Goal: Task Accomplishment & Management: Use online tool/utility

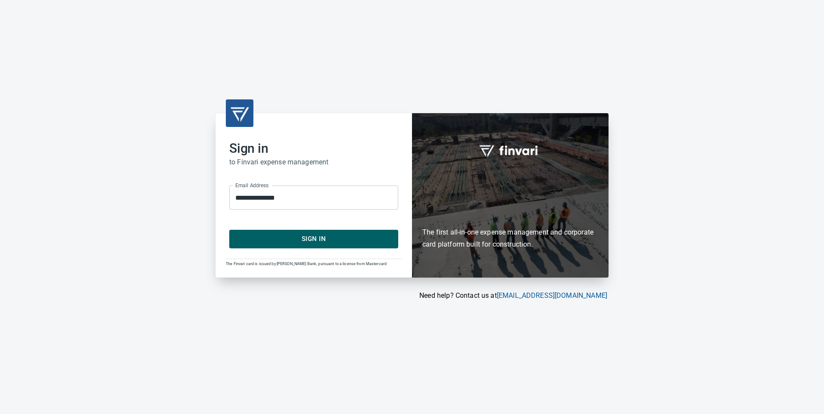
click at [300, 236] on span "Sign In" at bounding box center [314, 239] width 150 height 11
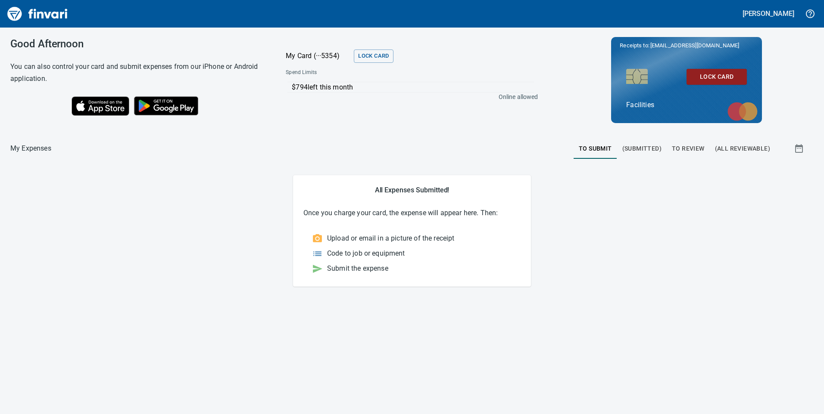
click at [590, 149] on span "To Submit" at bounding box center [595, 148] width 33 height 11
click at [690, 150] on span "To Review" at bounding box center [688, 148] width 33 height 11
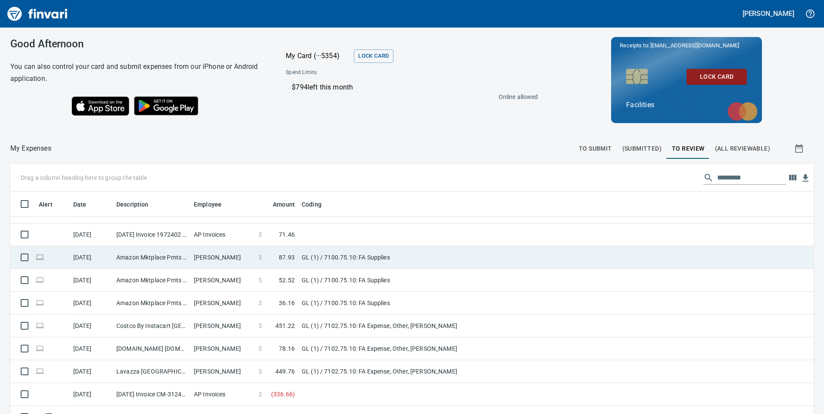
scroll to position [86, 0]
click at [440, 260] on td "GL (1) / 7100.75.10: FA Supplies" at bounding box center [405, 256] width 215 height 23
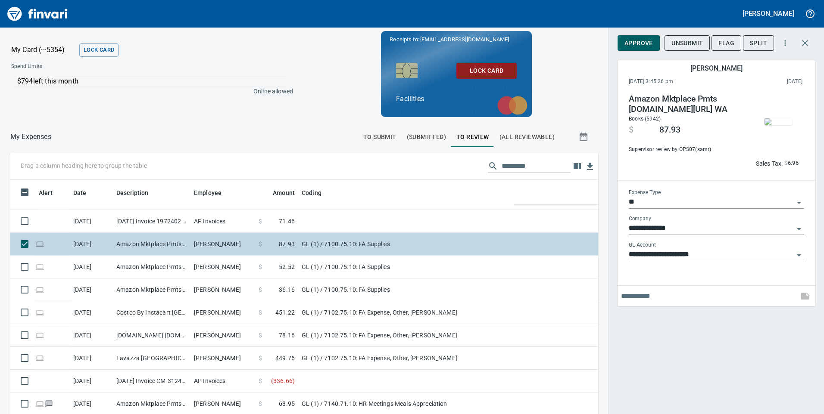
scroll to position [313, 568]
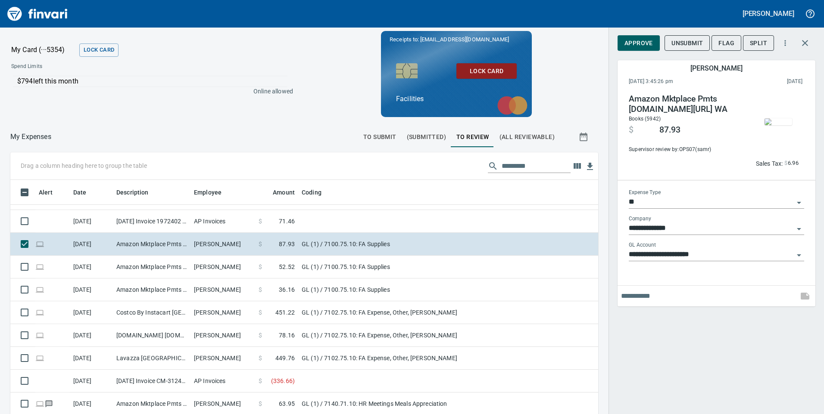
click at [779, 119] on img "button" at bounding box center [778, 121] width 28 height 7
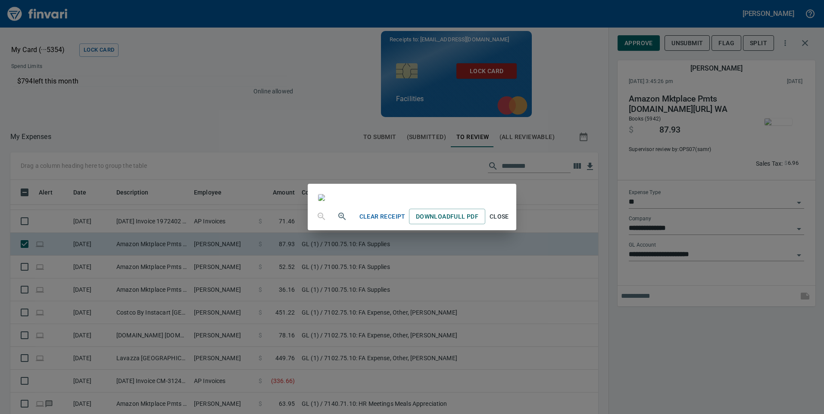
click at [509, 222] on span "Close" at bounding box center [499, 217] width 21 height 11
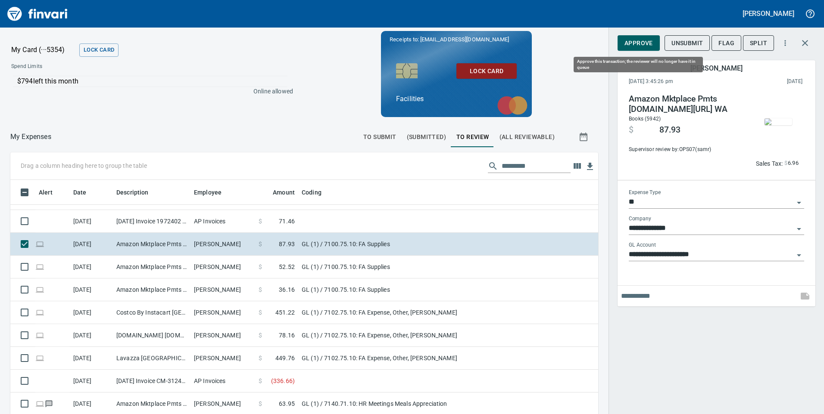
click at [635, 38] on span "Approve" at bounding box center [638, 43] width 28 height 11
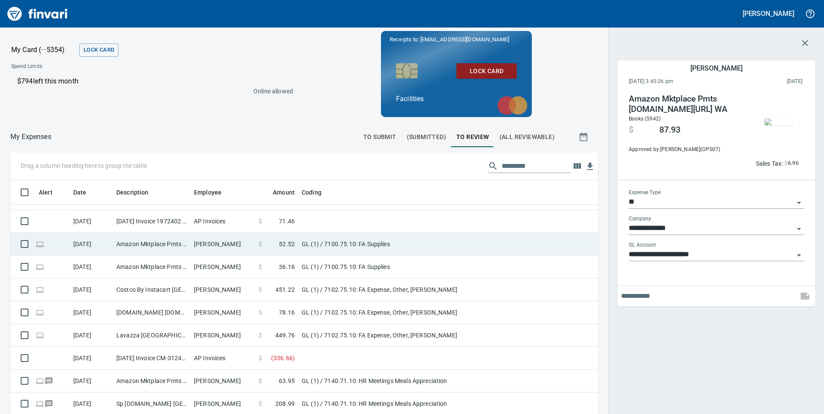
click at [443, 248] on td "GL (1) / 7100.75.10: FA Supplies" at bounding box center [405, 244] width 215 height 23
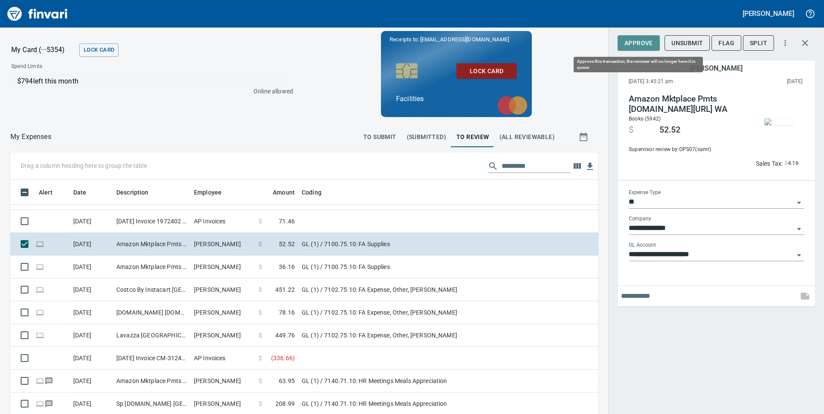
click at [629, 43] on span "Approve" at bounding box center [638, 43] width 28 height 11
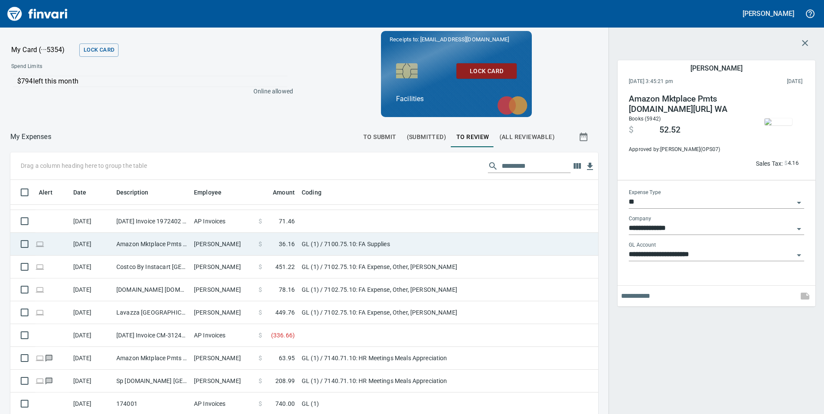
click at [468, 251] on td "GL (1) / 7100.75.10: FA Supplies" at bounding box center [405, 244] width 215 height 23
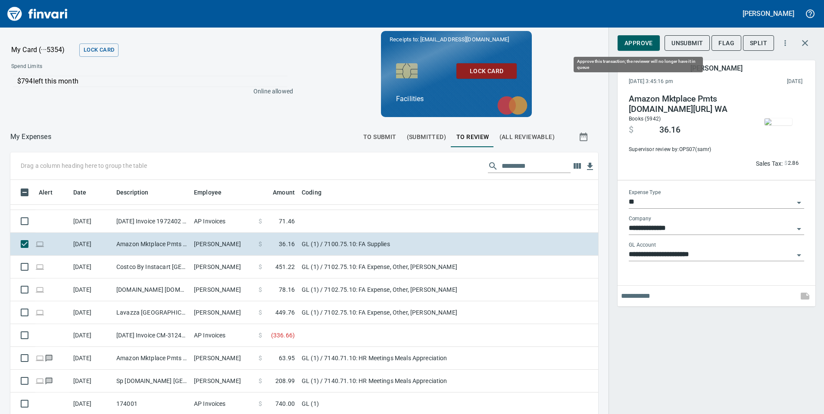
click at [630, 43] on span "Approve" at bounding box center [638, 43] width 28 height 11
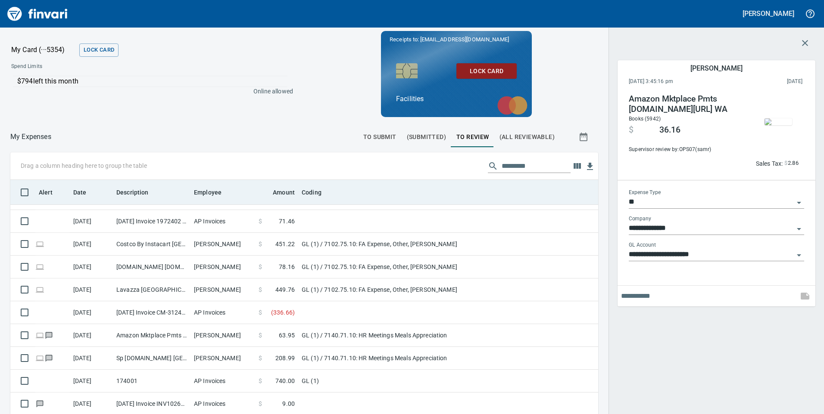
scroll to position [313, 568]
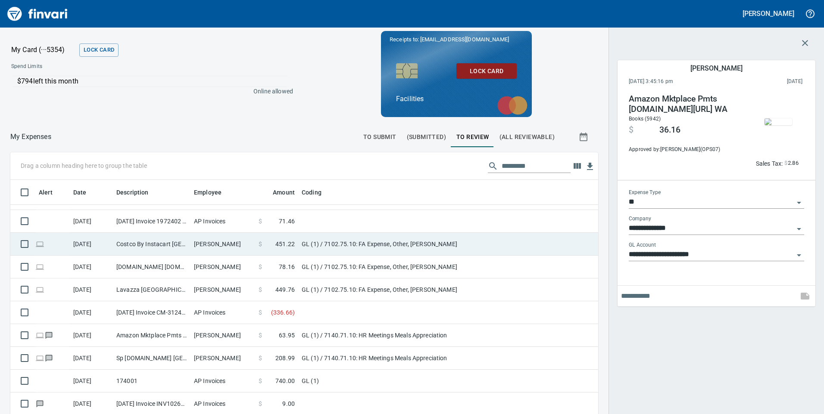
click at [478, 253] on td "GL (1) / 7102.75.10: FA Expense, Other, [PERSON_NAME]" at bounding box center [405, 244] width 215 height 23
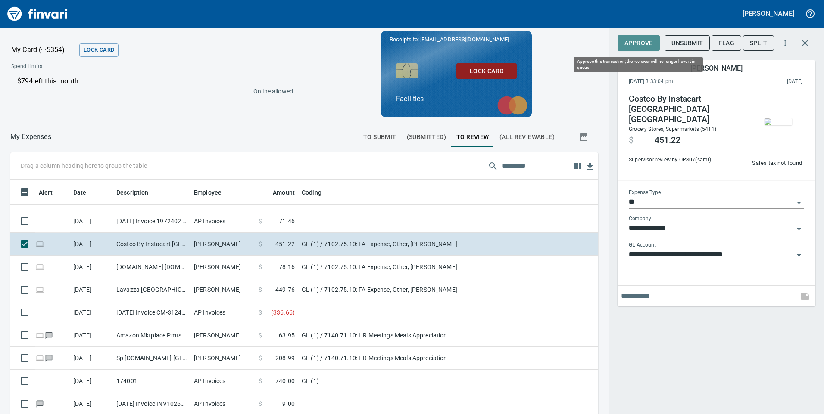
click at [648, 41] on span "Approve" at bounding box center [638, 43] width 28 height 11
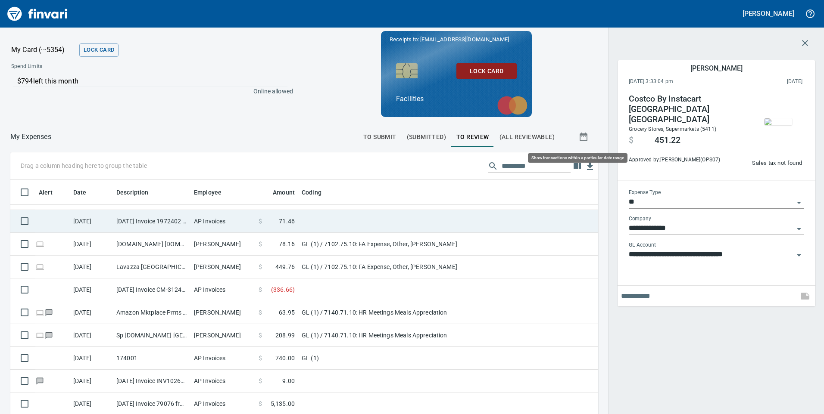
scroll to position [313, 568]
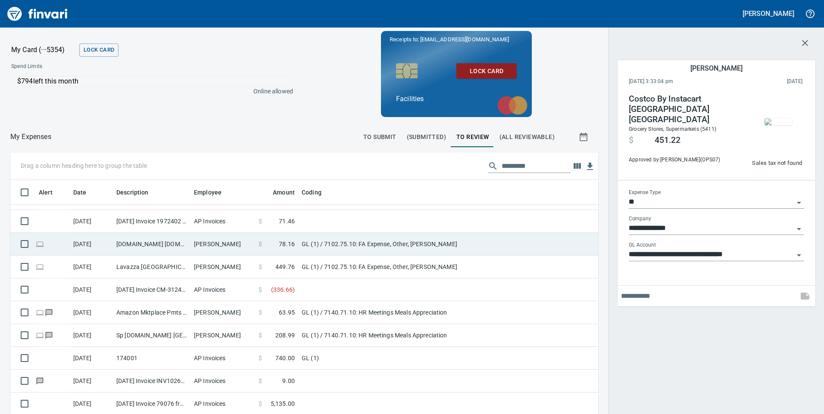
click at [470, 255] on td "GL (1) / 7102.75.10: FA Expense, Other, [PERSON_NAME]" at bounding box center [405, 244] width 215 height 23
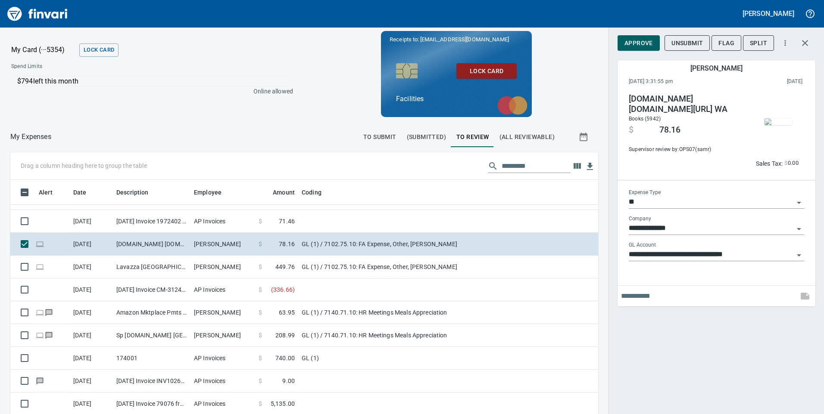
scroll to position [313, 568]
click at [776, 118] on img "button" at bounding box center [778, 121] width 28 height 7
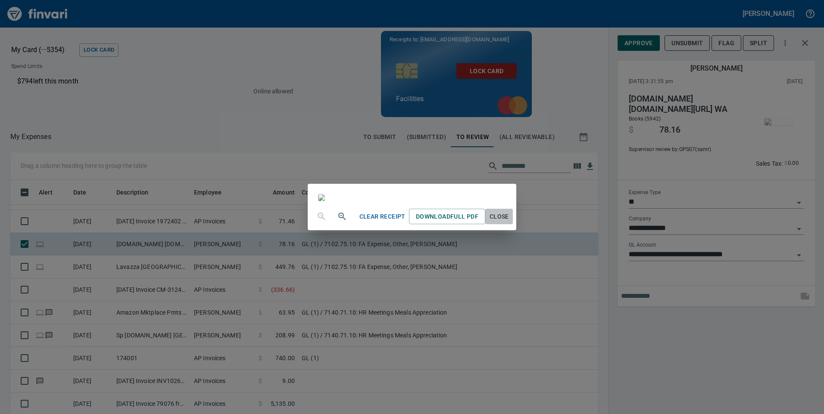
click at [509, 222] on span "Close" at bounding box center [499, 217] width 21 height 11
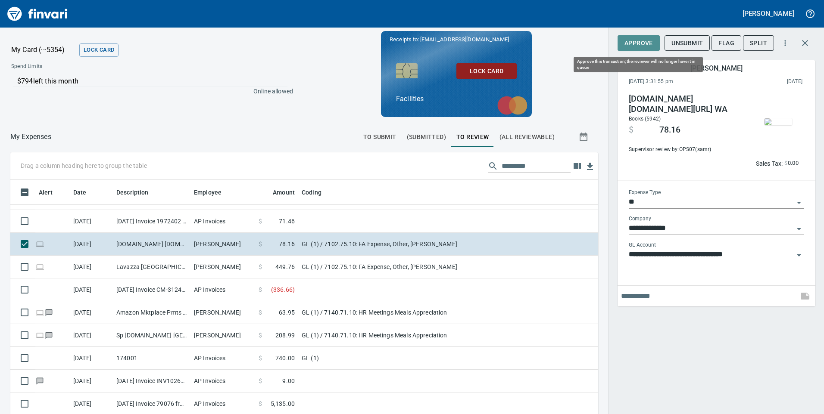
click at [636, 44] on span "Approve" at bounding box center [638, 43] width 28 height 11
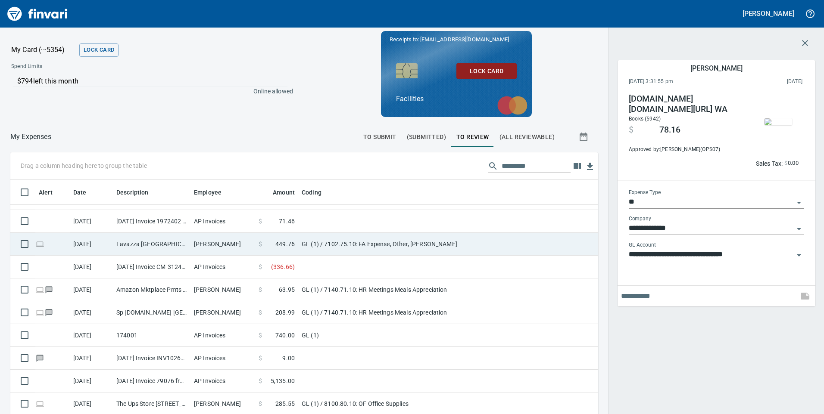
click at [458, 245] on td "GL (1) / 7102.75.10: FA Expense, Other, [PERSON_NAME]" at bounding box center [405, 244] width 215 height 23
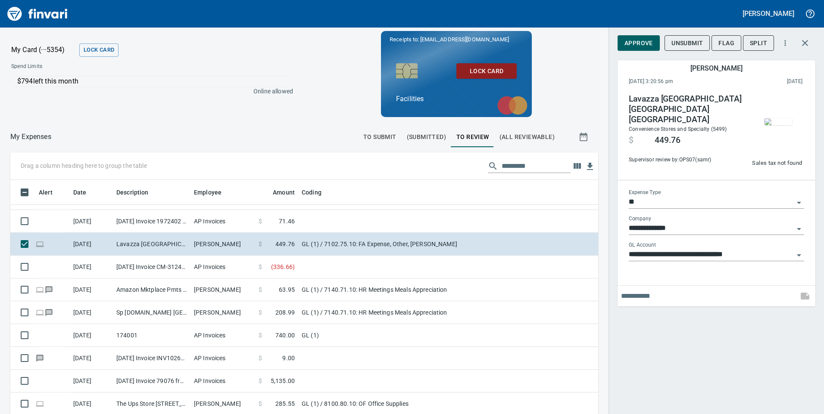
click at [786, 125] on img "button" at bounding box center [778, 121] width 28 height 7
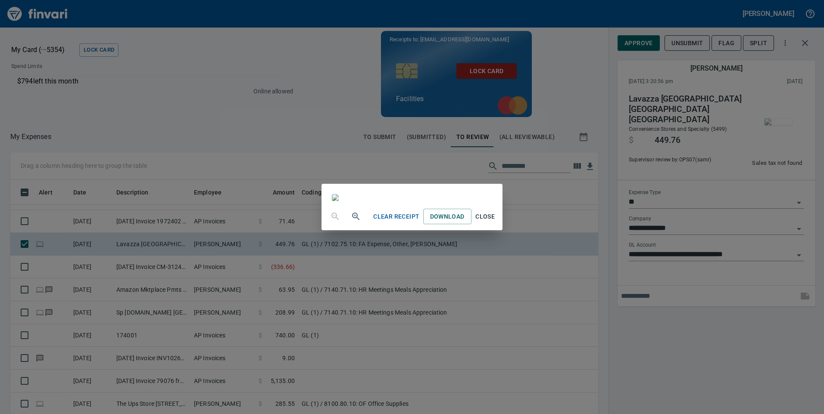
scroll to position [2, 0]
click at [464, 222] on span "Download" at bounding box center [447, 217] width 34 height 11
click at [495, 222] on span "Close" at bounding box center [485, 217] width 21 height 11
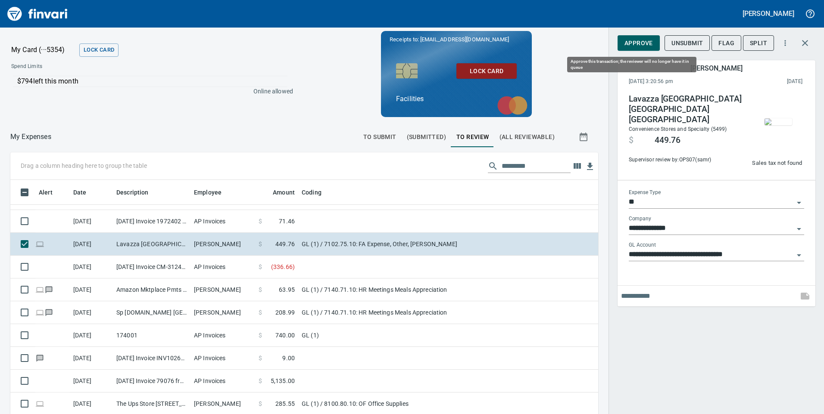
click at [635, 38] on span "Approve" at bounding box center [638, 43] width 28 height 11
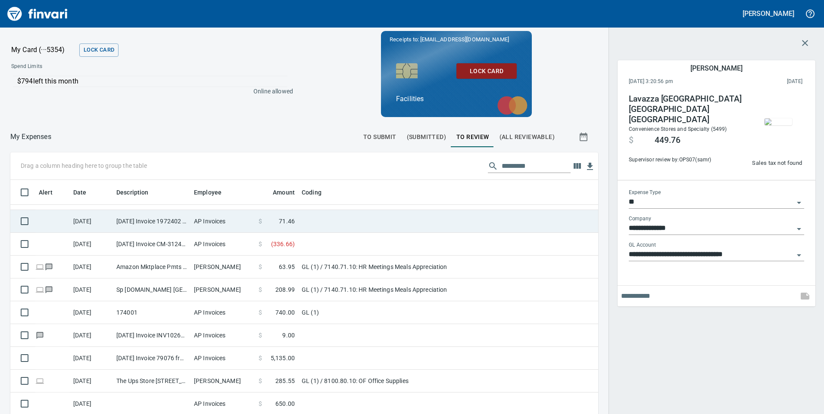
scroll to position [313, 568]
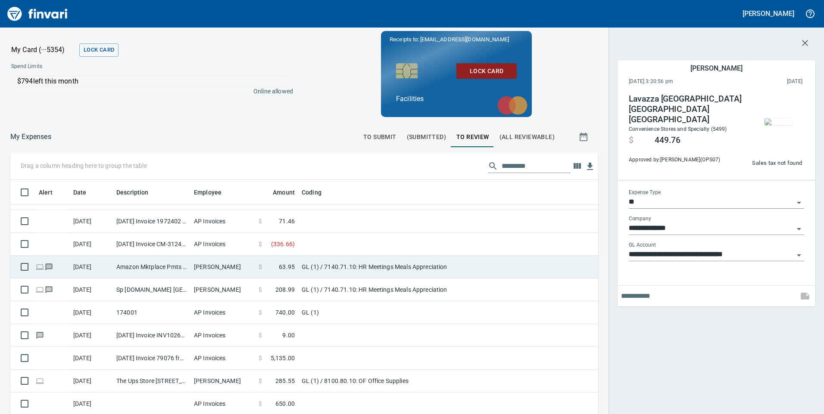
click at [477, 273] on td "GL (1) / 7140.71.10: HR Meetings Meals Appreciation" at bounding box center [405, 267] width 215 height 23
type input "**********"
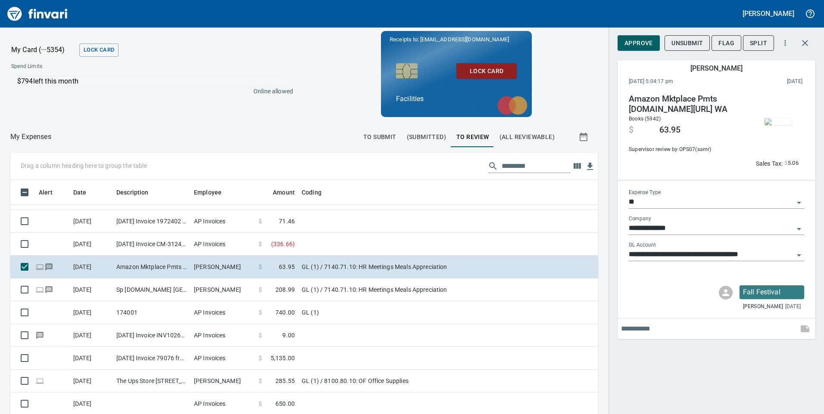
scroll to position [313, 568]
click at [778, 118] on img "button" at bounding box center [778, 121] width 28 height 7
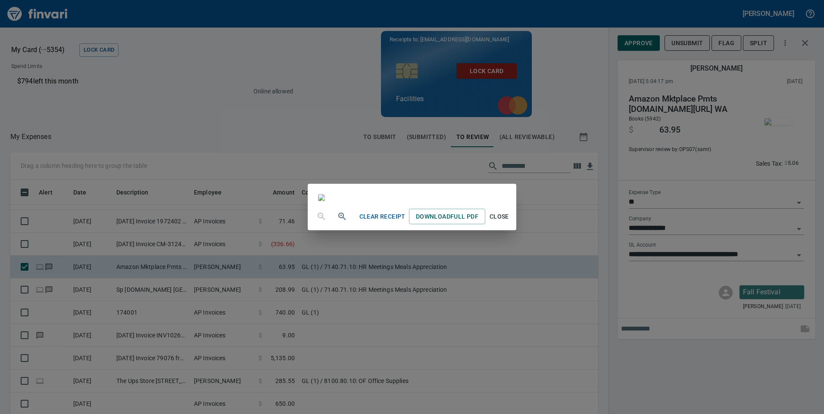
click at [509, 222] on span "Close" at bounding box center [499, 217] width 21 height 11
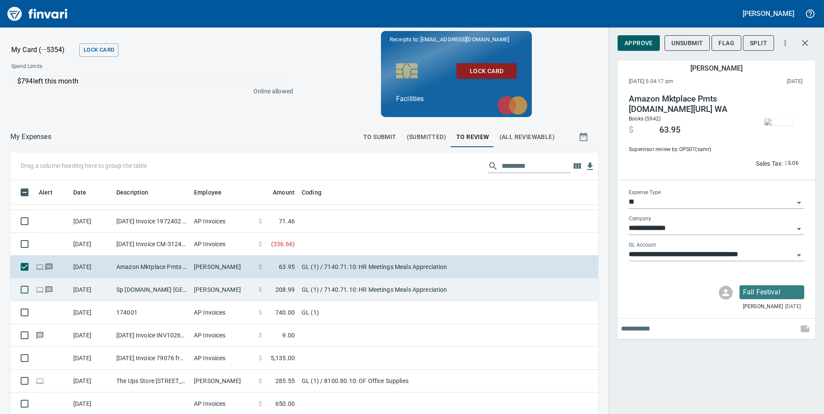
click at [398, 296] on td "GL (1) / 7140.71.10: HR Meetings Meals Appreciation" at bounding box center [405, 290] width 215 height 23
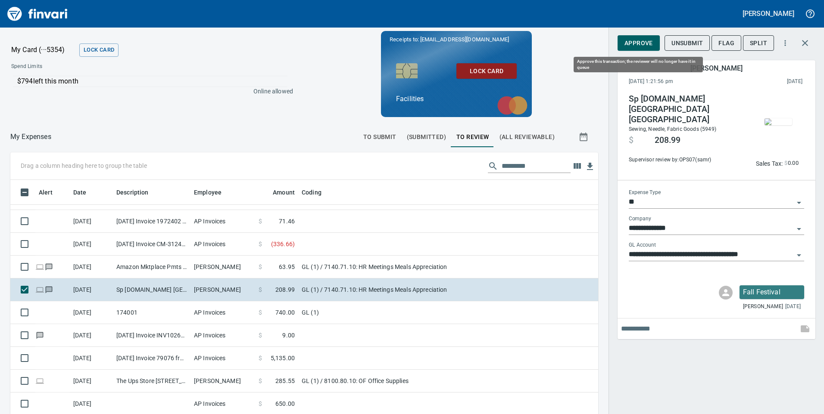
click at [642, 46] on span "Approve" at bounding box center [638, 43] width 28 height 11
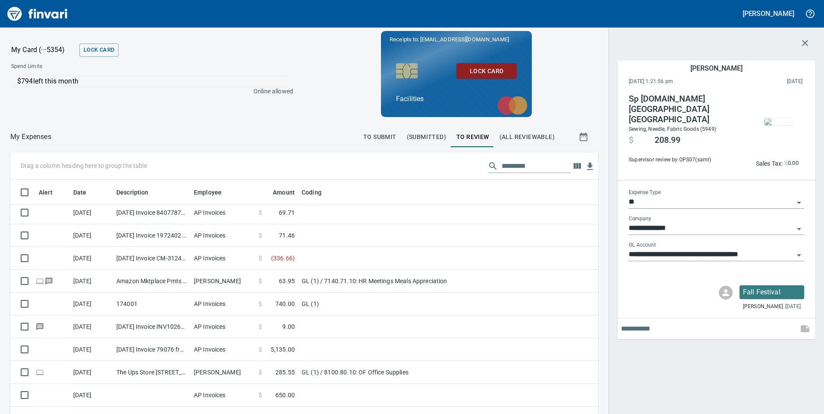
scroll to position [72, 0]
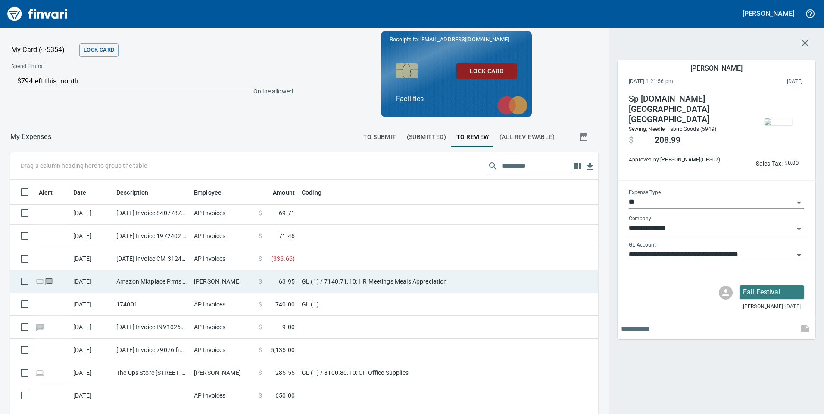
click at [494, 280] on td "GL (1) / 7140.71.10: HR Meetings Meals Appreciation" at bounding box center [405, 282] width 215 height 23
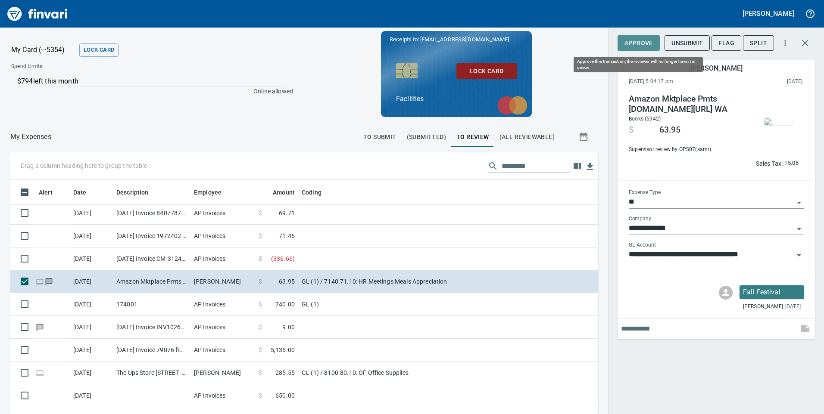
click at [635, 44] on span "Approve" at bounding box center [638, 43] width 28 height 11
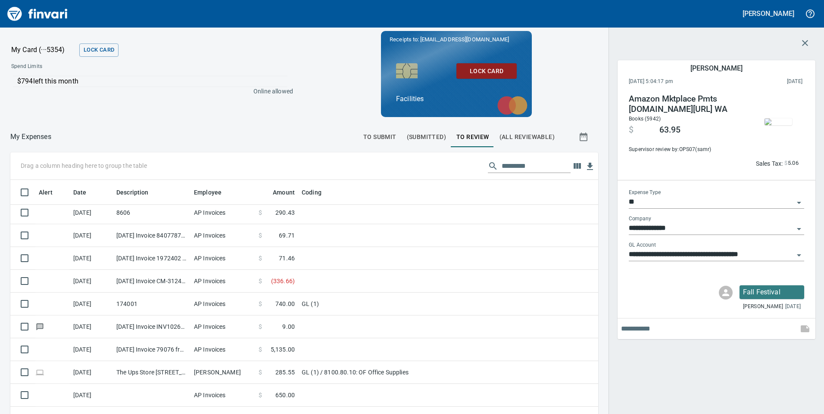
scroll to position [49, 0]
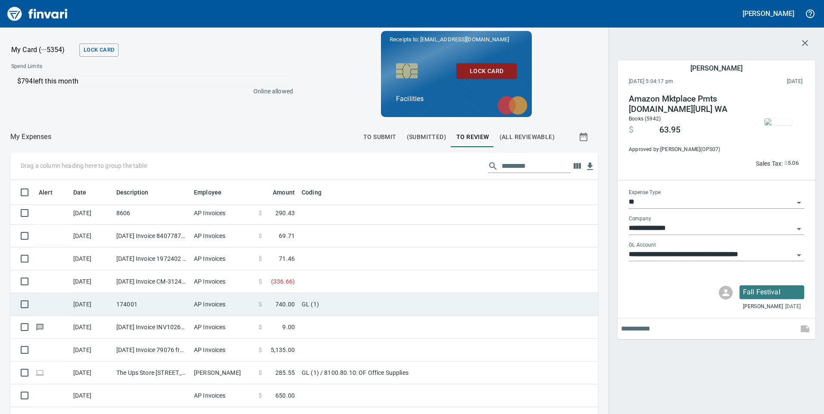
click at [399, 311] on td "GL (1)" at bounding box center [405, 304] width 215 height 23
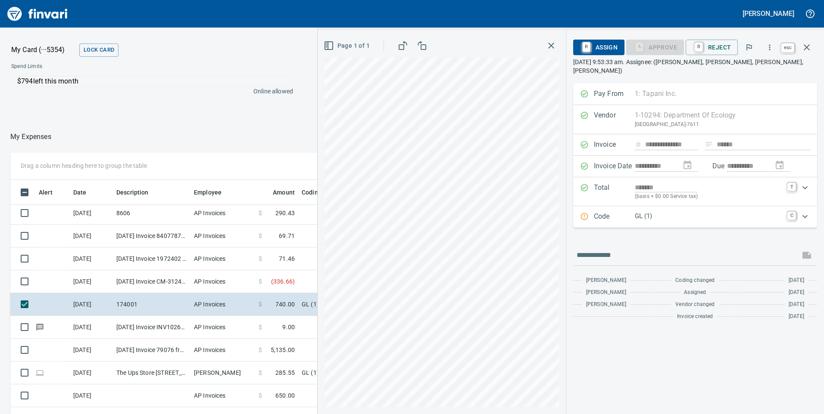
scroll to position [313, 568]
click at [811, 46] on icon "button" at bounding box center [806, 47] width 10 height 10
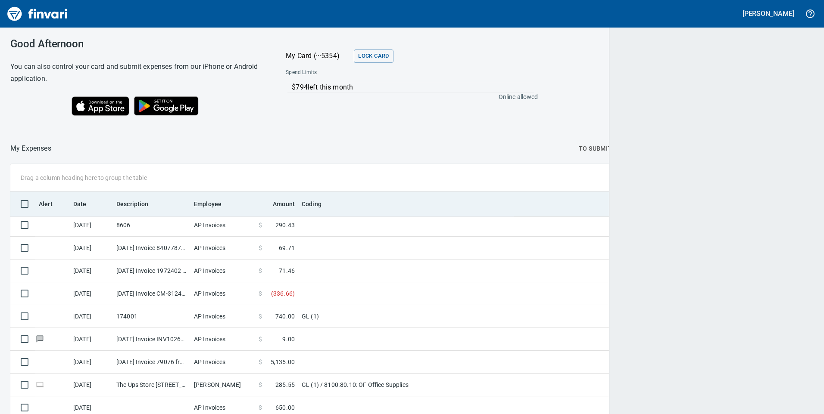
scroll to position [313, 784]
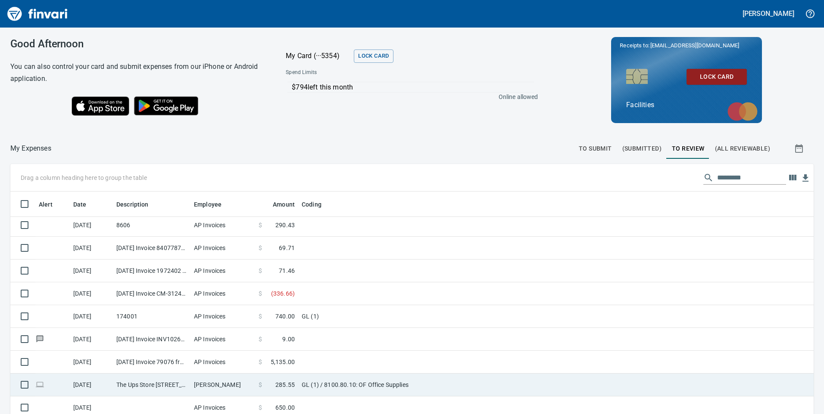
click at [354, 385] on td "GL (1) / 8100.80.10: OF Office Supplies" at bounding box center [405, 385] width 215 height 23
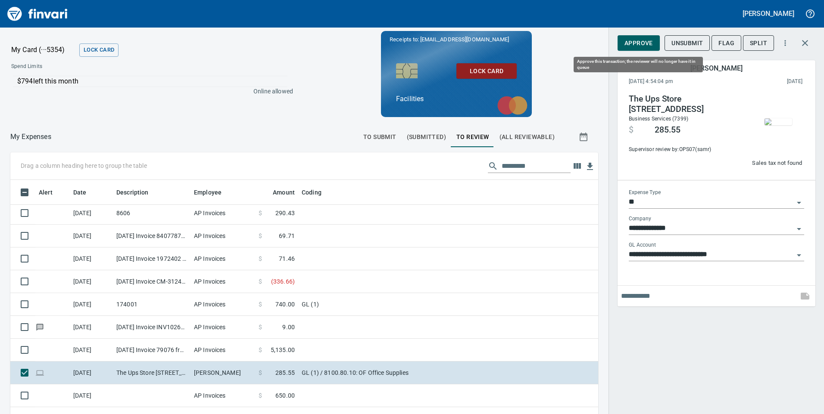
click at [643, 43] on span "Approve" at bounding box center [638, 43] width 28 height 11
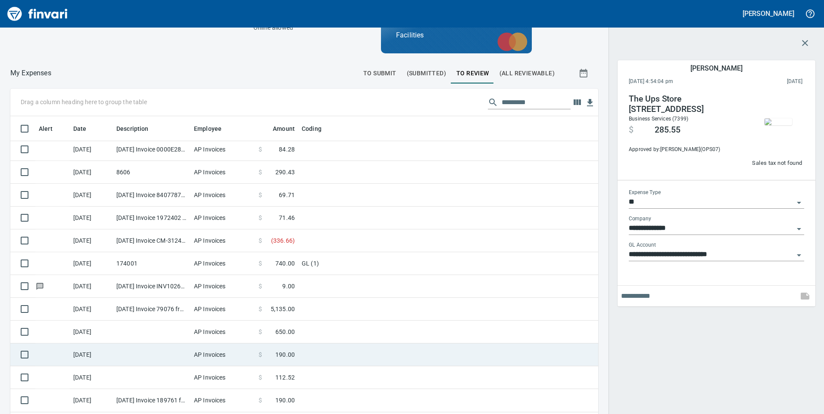
scroll to position [85, 0]
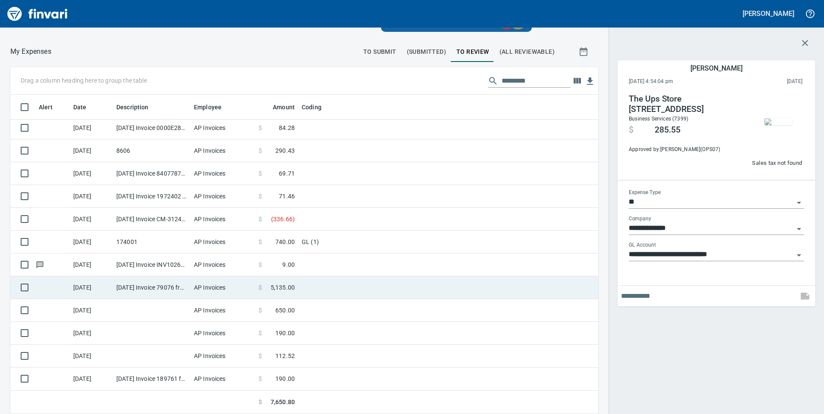
click at [311, 288] on td at bounding box center [405, 288] width 215 height 23
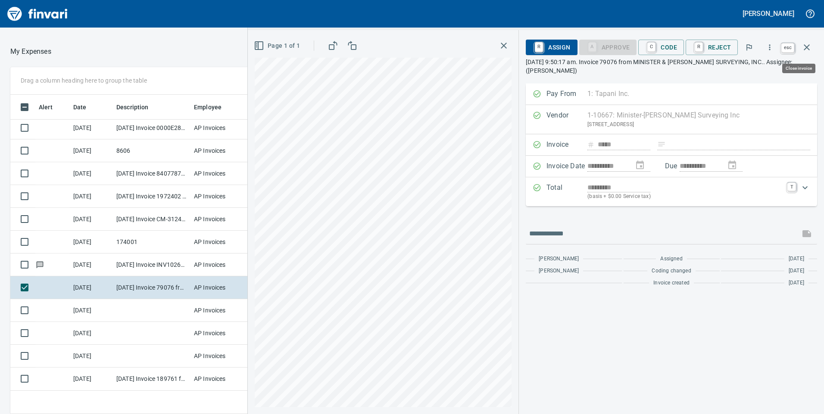
scroll to position [313, 568]
click at [807, 48] on icon "button" at bounding box center [806, 47] width 6 height 6
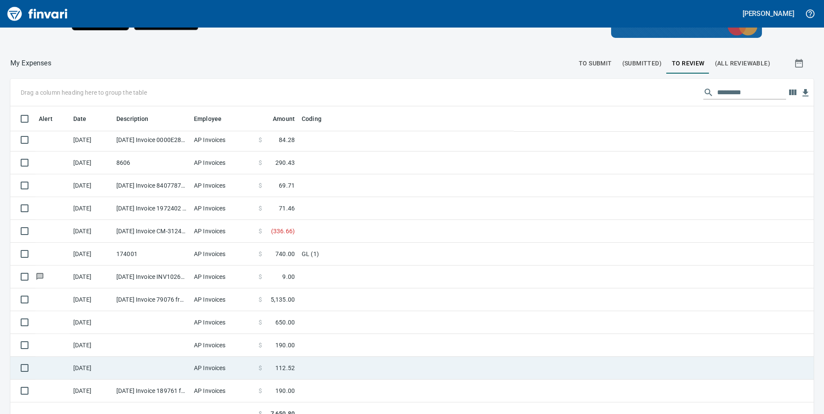
scroll to position [97, 0]
